Goal: Information Seeking & Learning: Learn about a topic

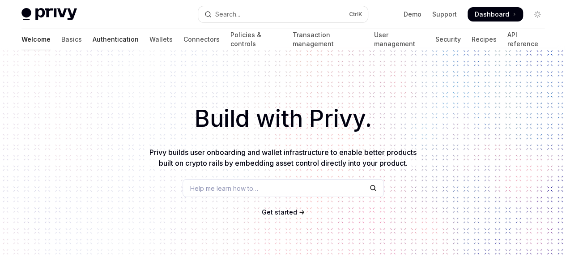
click at [93, 38] on link "Authentication" at bounding box center [116, 39] width 46 height 21
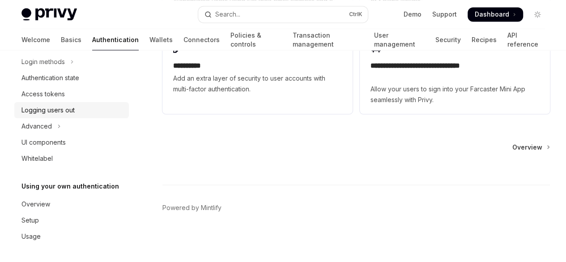
scroll to position [72, 0]
click at [149, 39] on link "Wallets" at bounding box center [160, 39] width 23 height 21
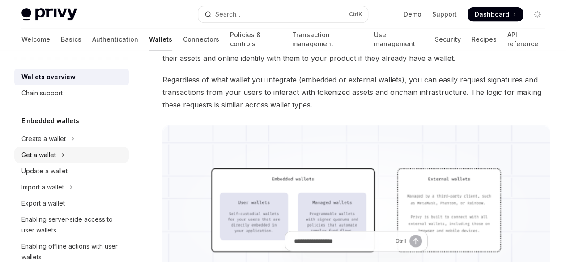
scroll to position [17, 0]
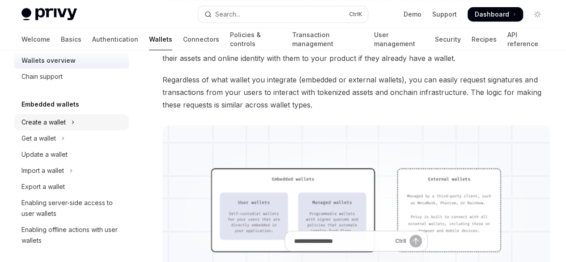
click at [72, 125] on icon "Toggle Create a wallet section" at bounding box center [73, 122] width 4 height 11
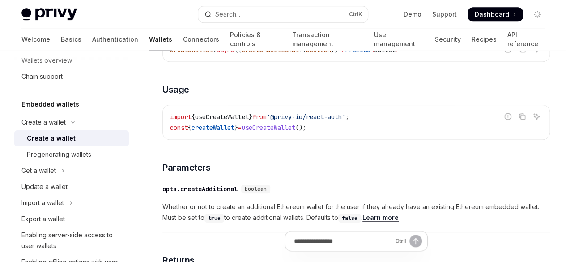
scroll to position [330, 0]
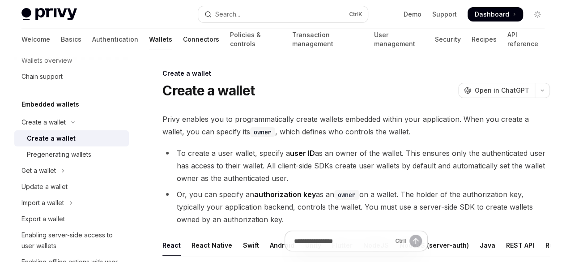
click at [183, 37] on link "Connectors" at bounding box center [201, 39] width 36 height 21
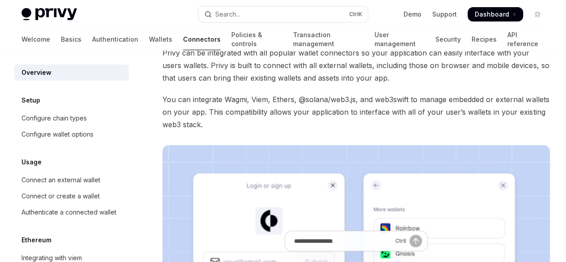
scroll to position [64, 0]
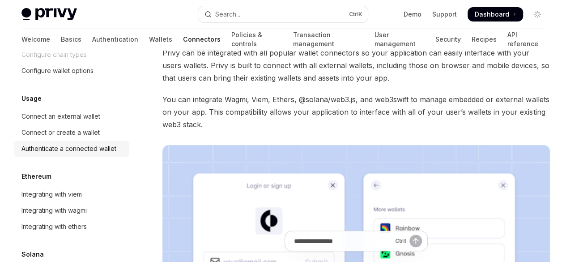
click at [96, 148] on div "Authenticate a connected wallet" at bounding box center [68, 148] width 95 height 11
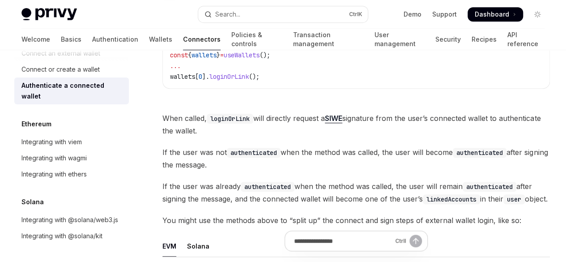
scroll to position [268, 0]
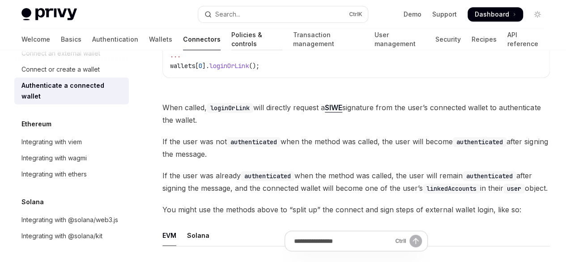
click at [231, 37] on link "Policies & controls" at bounding box center [256, 39] width 51 height 21
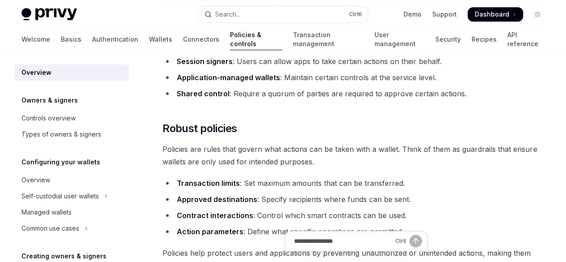
scroll to position [268, 0]
click at [302, 38] on link "Transaction management" at bounding box center [328, 39] width 71 height 21
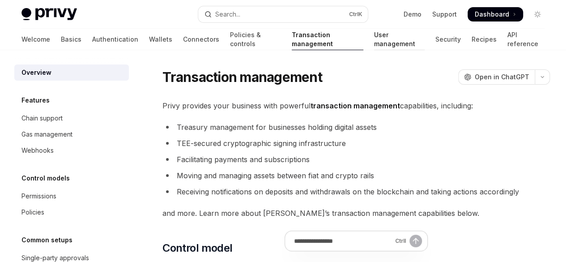
click at [374, 42] on link "User management" at bounding box center [399, 39] width 50 height 21
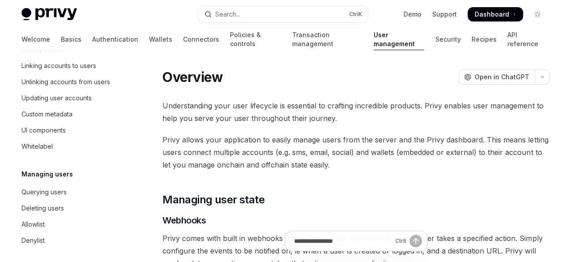
scroll to position [255, 0]
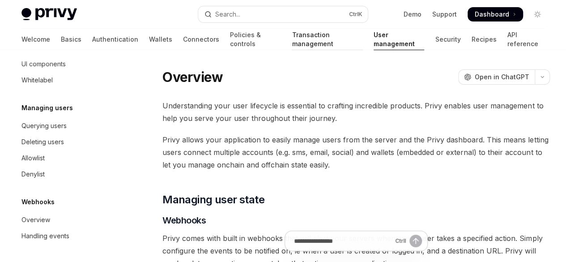
click at [292, 41] on link "Transaction management" at bounding box center [327, 39] width 71 height 21
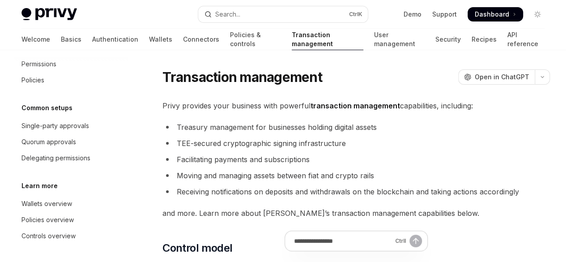
type textarea "*"
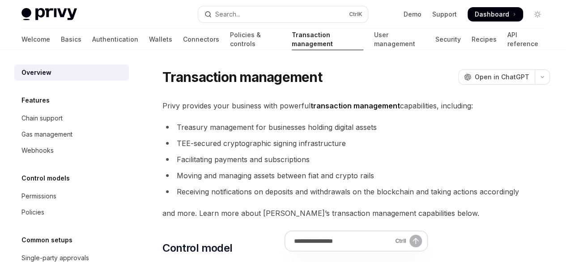
click at [508, 14] on span "Dashboard" at bounding box center [492, 14] width 34 height 9
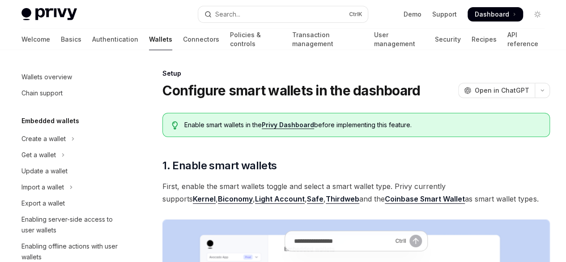
scroll to position [258, 0]
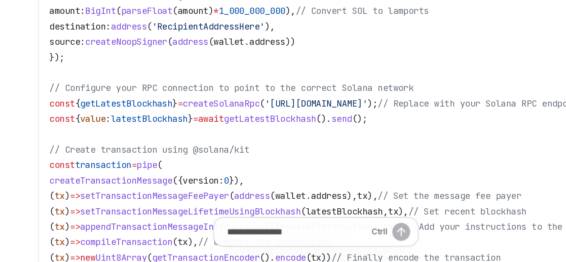
scroll to position [2267, 0]
